Goal: Entertainment & Leisure: Browse casually

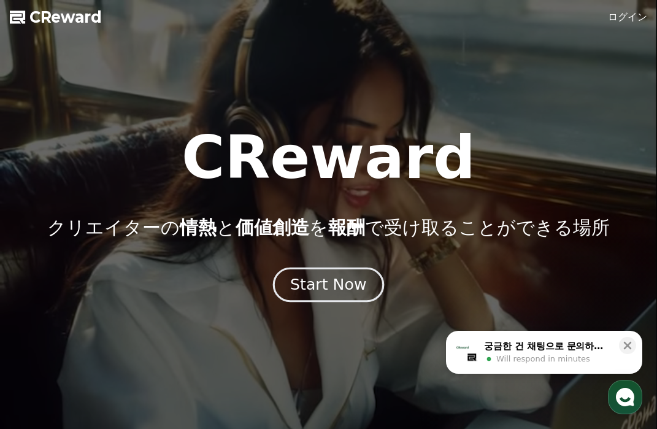
click at [323, 289] on div "Start Now" at bounding box center [328, 284] width 76 height 21
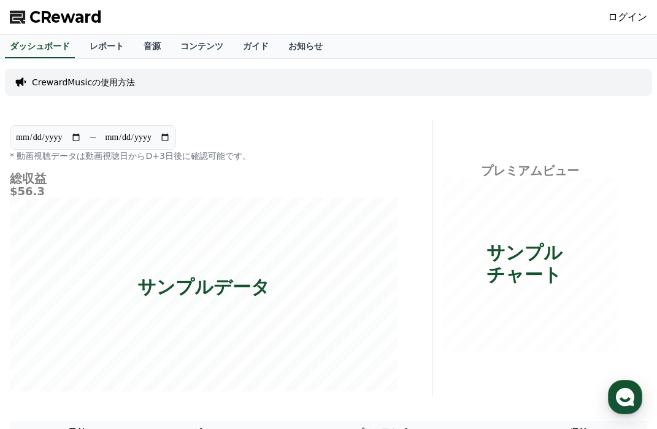
click at [629, 14] on link "ログイン" at bounding box center [627, 17] width 39 height 15
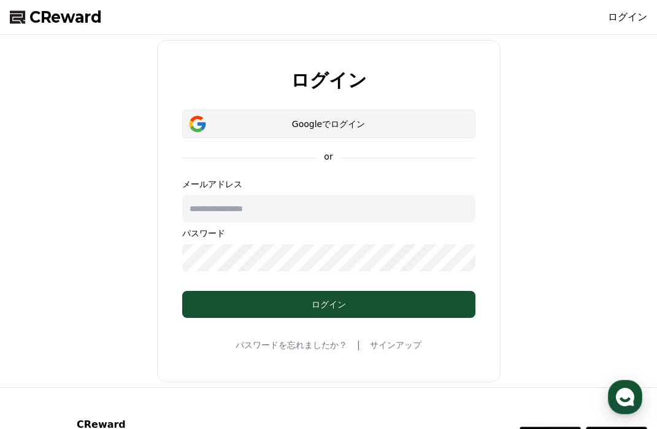
click at [291, 122] on div "Googleでログイン" at bounding box center [329, 124] width 258 height 12
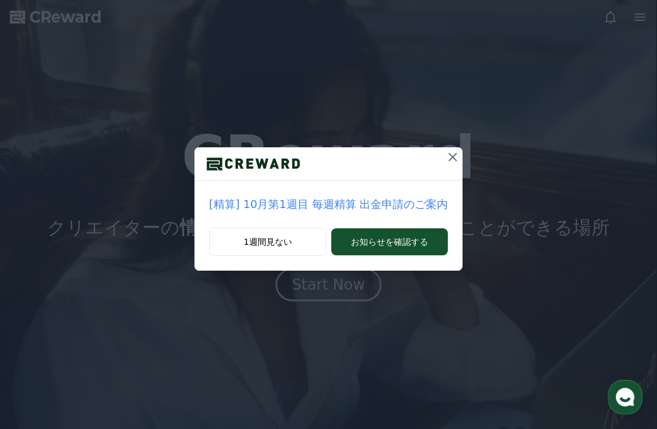
click at [453, 153] on icon at bounding box center [453, 157] width 15 height 15
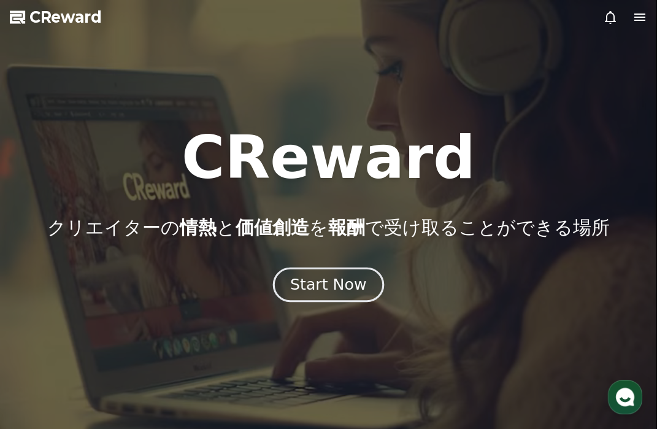
click at [340, 295] on button "Start Now" at bounding box center [328, 284] width 111 height 35
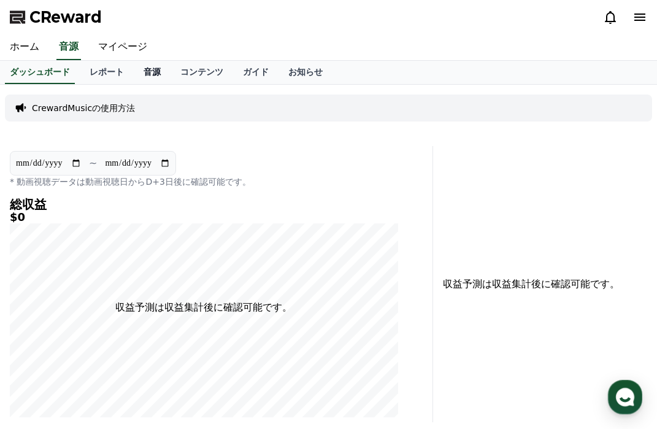
click at [135, 63] on link "音源" at bounding box center [152, 72] width 37 height 23
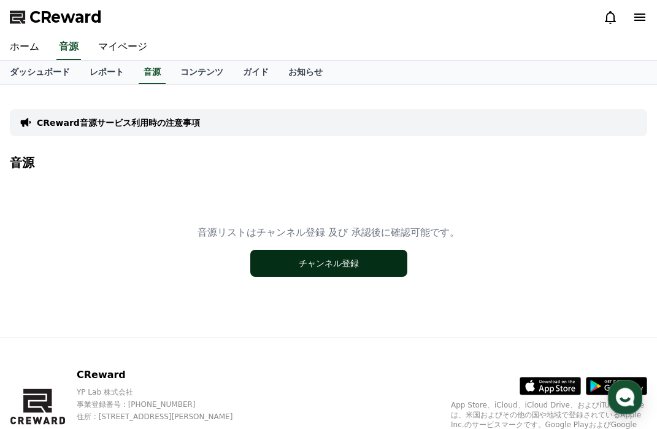
click at [325, 256] on button "チャンネル登録" at bounding box center [328, 263] width 157 height 27
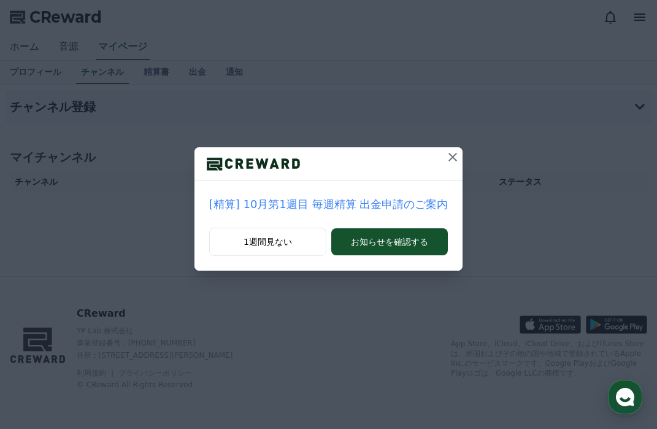
click at [451, 161] on icon at bounding box center [453, 157] width 15 height 15
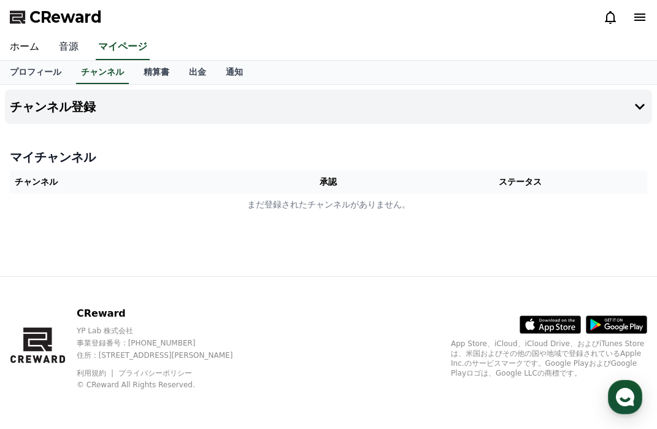
click at [54, 43] on link "音源" at bounding box center [68, 47] width 39 height 26
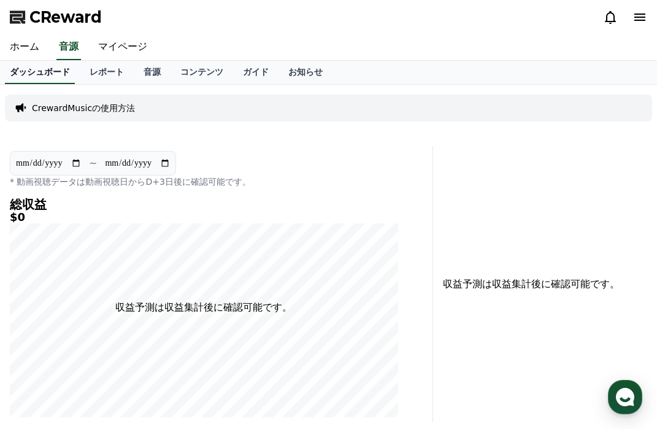
click at [53, 72] on link "ダッシュボード" at bounding box center [40, 72] width 70 height 23
click at [8, 43] on link "ホーム" at bounding box center [24, 47] width 49 height 26
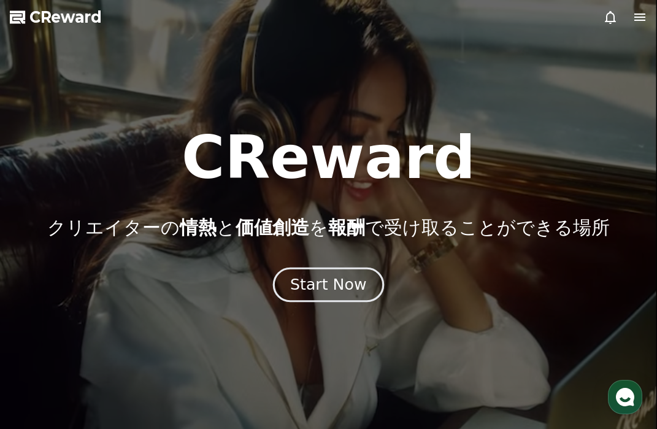
click at [312, 290] on div "Start Now" at bounding box center [328, 284] width 76 height 21
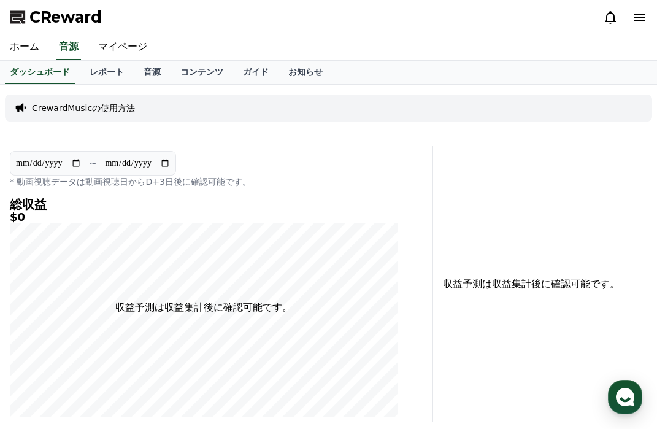
click at [643, 16] on icon at bounding box center [640, 17] width 15 height 15
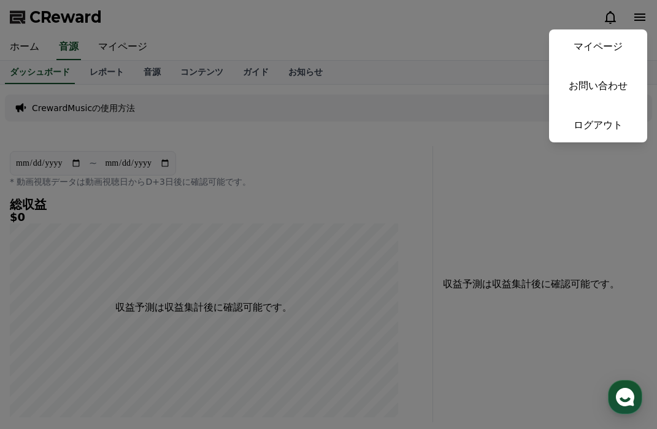
click at [413, 34] on button "close" at bounding box center [328, 214] width 657 height 429
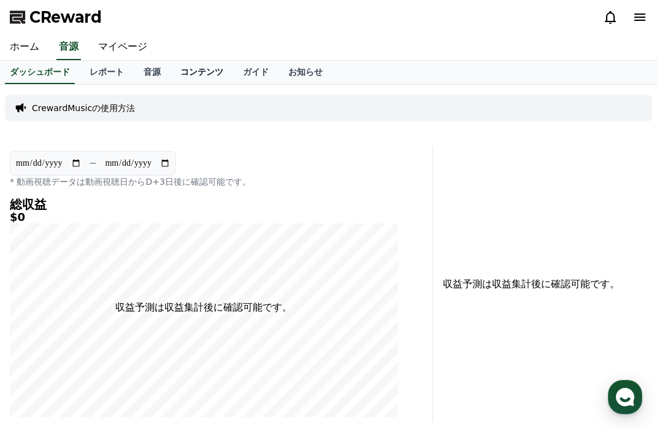
click at [175, 71] on link "コンテンツ" at bounding box center [202, 72] width 63 height 23
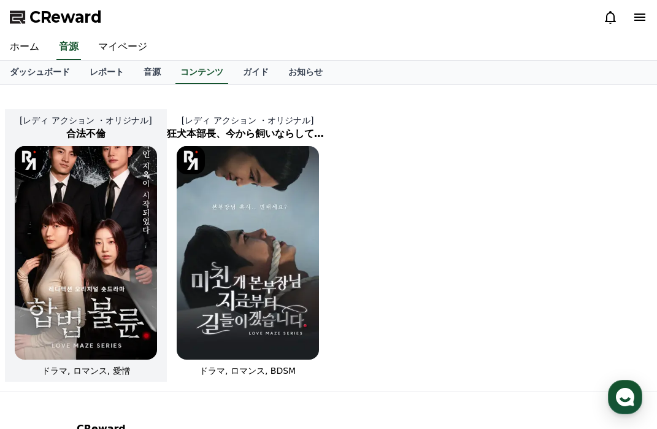
click at [96, 232] on img at bounding box center [86, 253] width 142 height 214
